Goal: Information Seeking & Learning: Learn about a topic

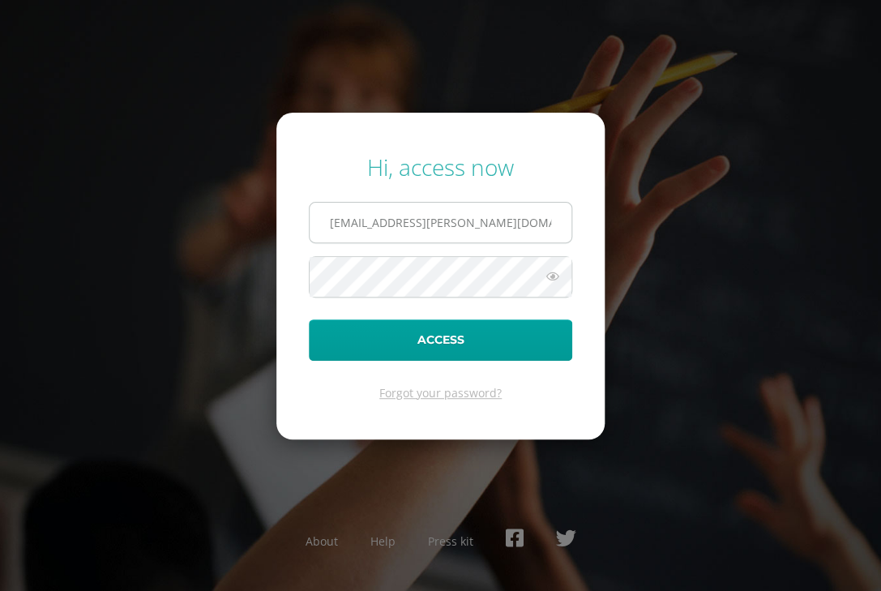
type input "[EMAIL_ADDRESS][PERSON_NAME][DOMAIN_NAME]"
click at [309, 319] on button "Access" at bounding box center [440, 339] width 263 height 41
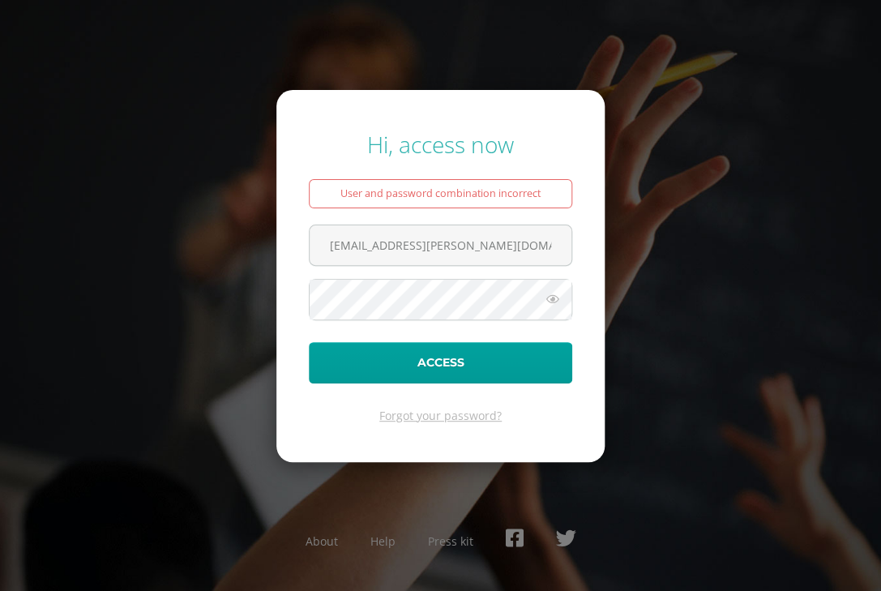
click at [549, 305] on icon at bounding box center [552, 298] width 21 height 19
click at [549, 305] on icon at bounding box center [551, 298] width 23 height 19
click at [309, 342] on button "Access" at bounding box center [440, 362] width 263 height 41
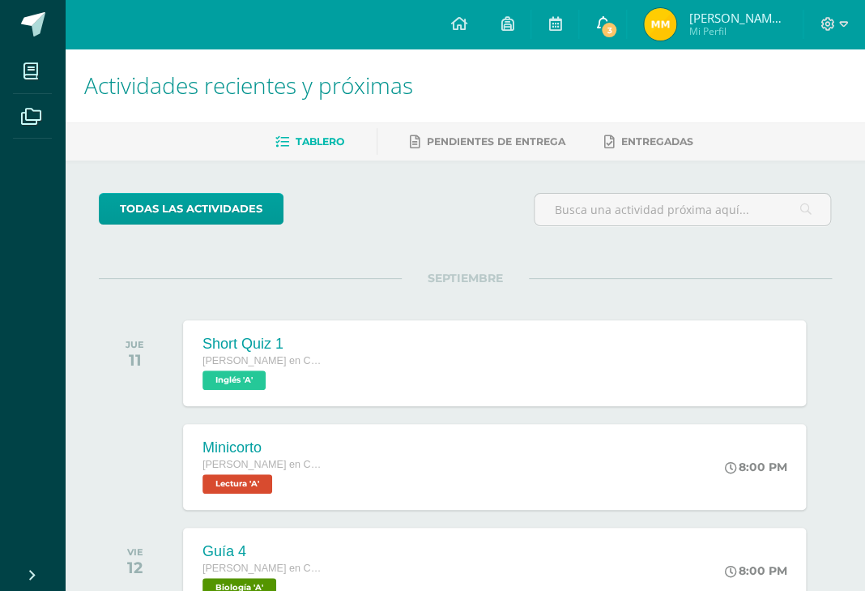
click at [602, 18] on icon at bounding box center [602, 23] width 13 height 15
click at [344, 229] on div "todas las Actividades" at bounding box center [247, 216] width 311 height 46
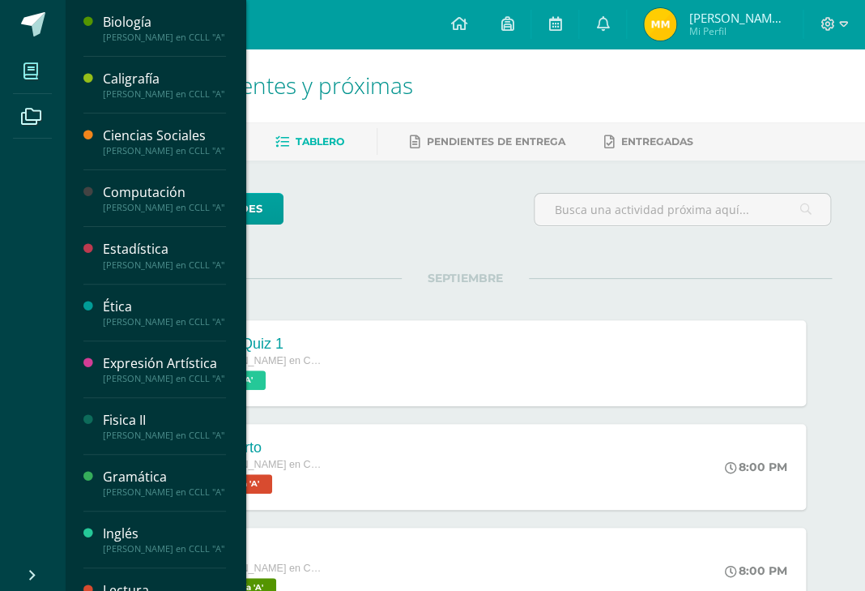
click at [45, 60] on span at bounding box center [31, 71] width 36 height 36
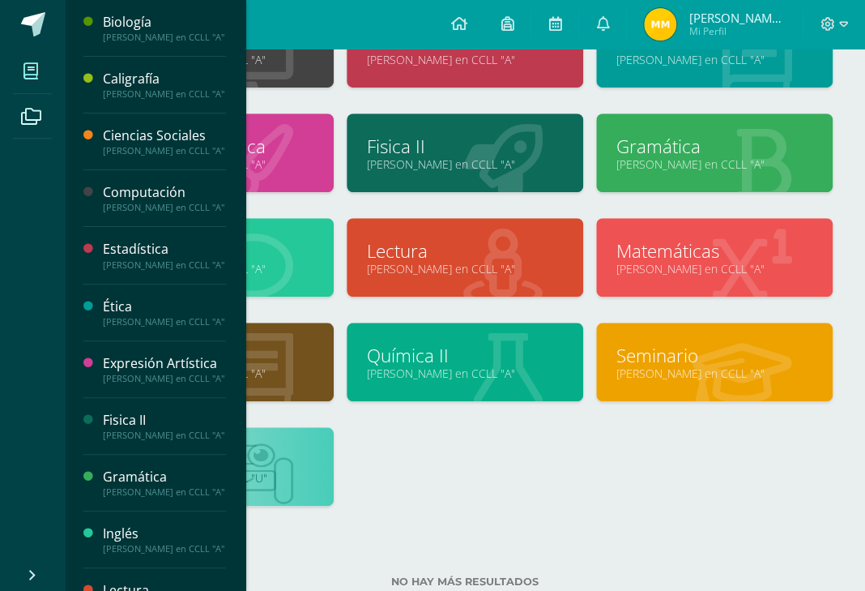
scroll to position [265, 0]
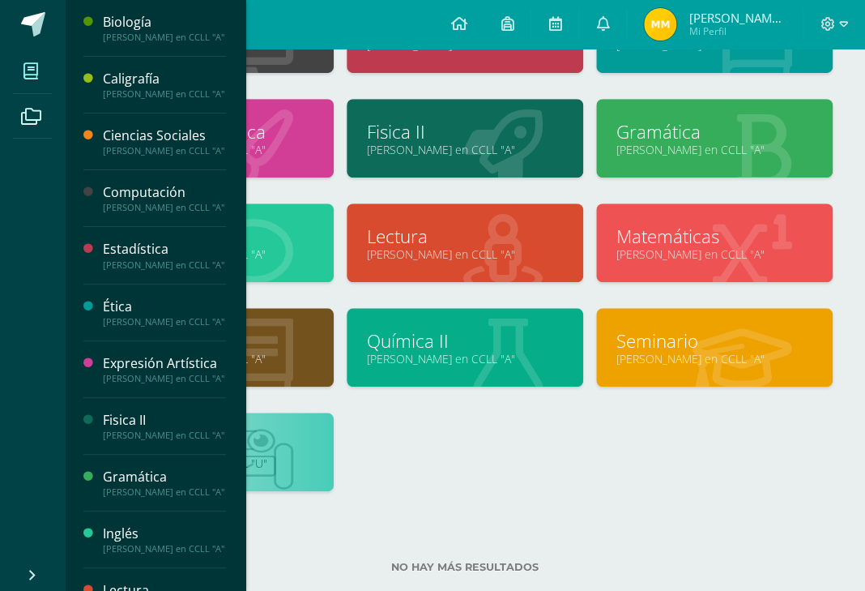
click at [292, 439] on link at bounding box center [215, 445] width 196 height 25
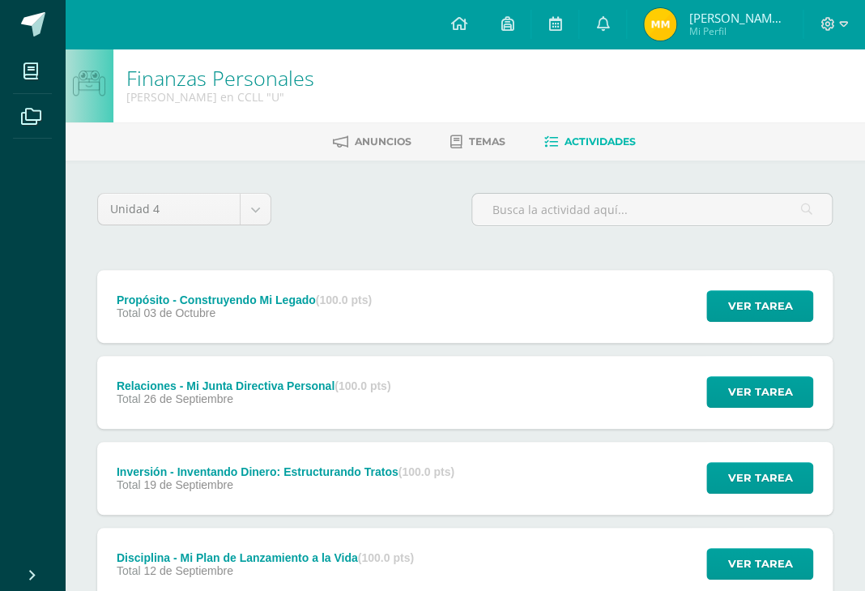
click at [476, 133] on link "Temas" at bounding box center [478, 142] width 55 height 26
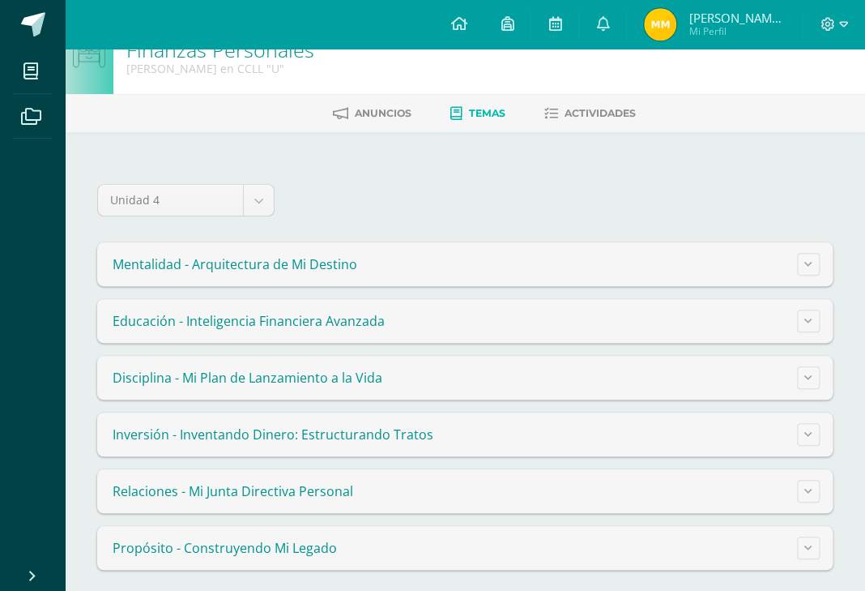
scroll to position [35, 0]
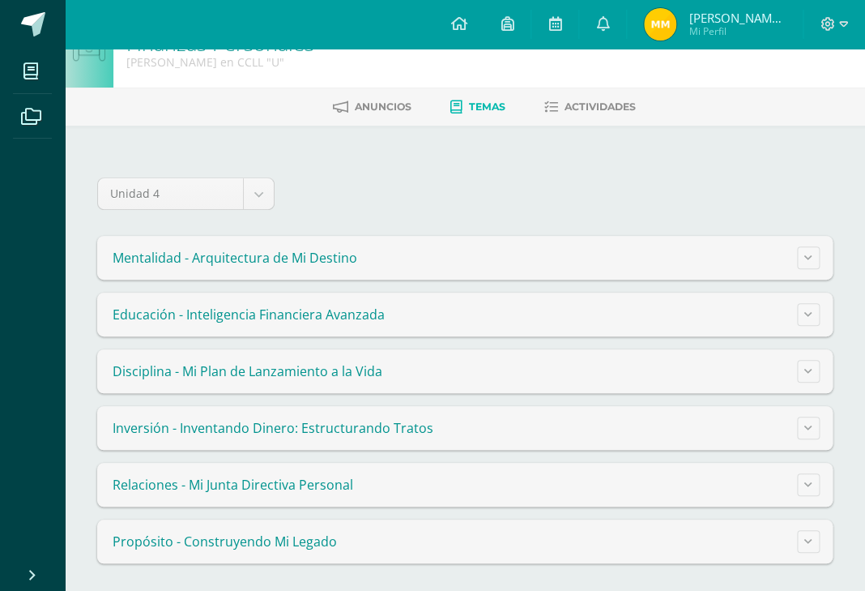
click at [301, 365] on span "Disciplina - Mi Plan de Lanzamiento a la Vida" at bounding box center [248, 371] width 270 height 18
click at [817, 369] on button at bounding box center [808, 371] width 23 height 23
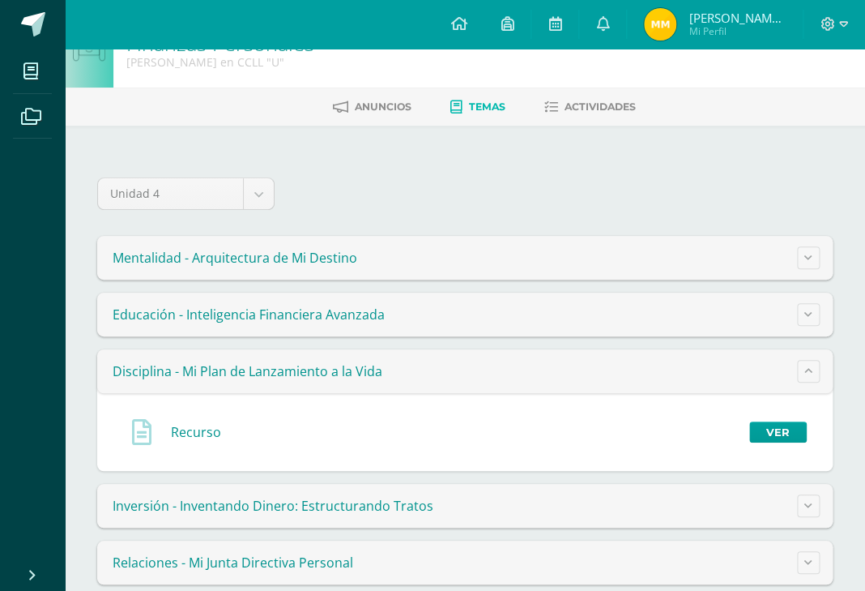
click at [742, 417] on div "Recurso Ver" at bounding box center [465, 432] width 710 height 52
click at [771, 406] on div "Recurso Ver" at bounding box center [465, 432] width 710 height 52
click at [771, 421] on link "Ver" at bounding box center [779, 431] width 58 height 21
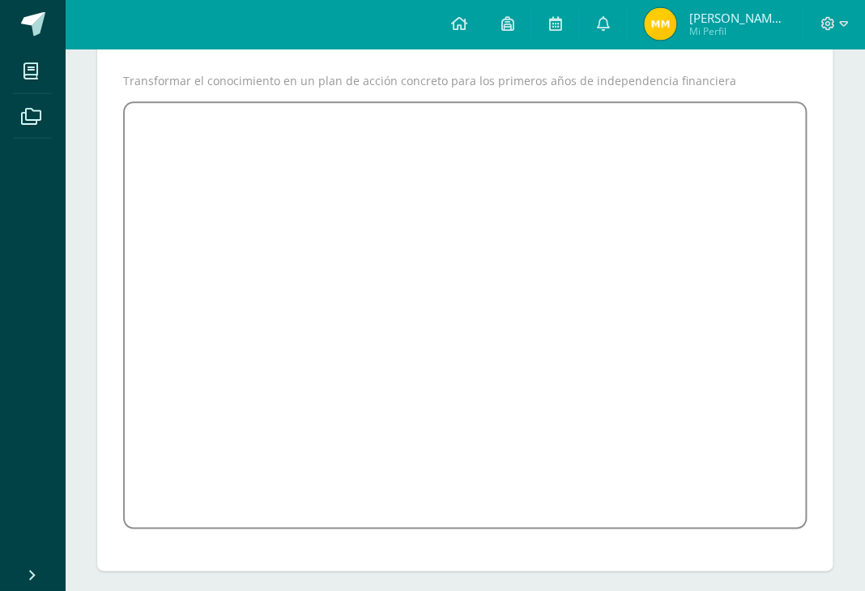
scroll to position [214, 0]
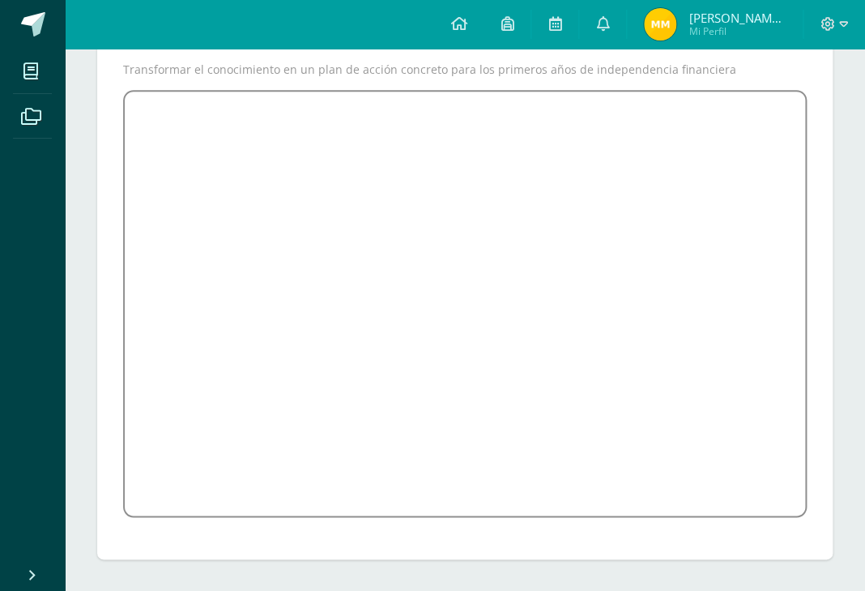
drag, startPoint x: 864, startPoint y: 285, endPoint x: 862, endPoint y: 188, distance: 97.2
click at [862, 188] on div "Recurso Marcar como visto Siguiente Transformar el conocimiento en un plan de a…" at bounding box center [465, 270] width 801 height 646
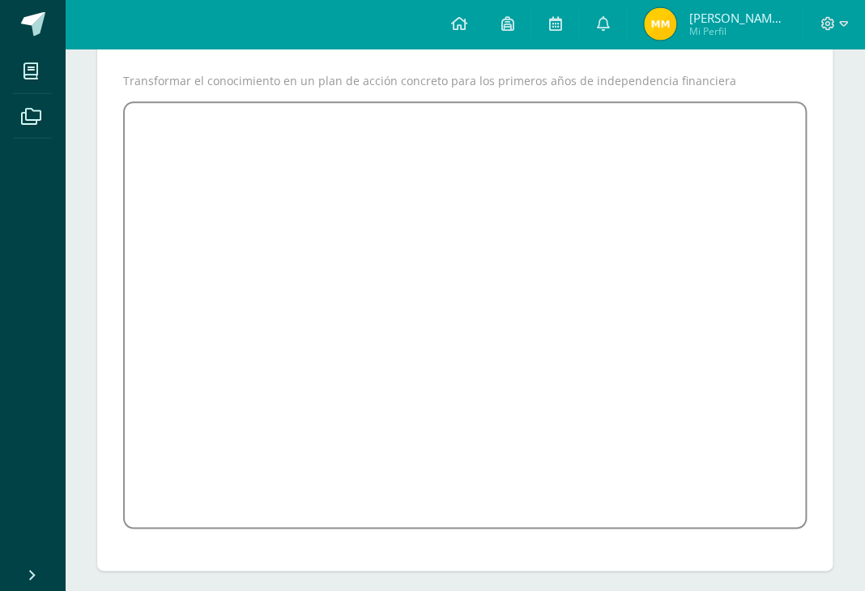
scroll to position [204, 0]
click at [823, 20] on icon at bounding box center [829, 24] width 14 height 14
click at [789, 99] on link "Cerrar sesión" at bounding box center [784, 110] width 128 height 23
